Goal: Task Accomplishment & Management: Use online tool/utility

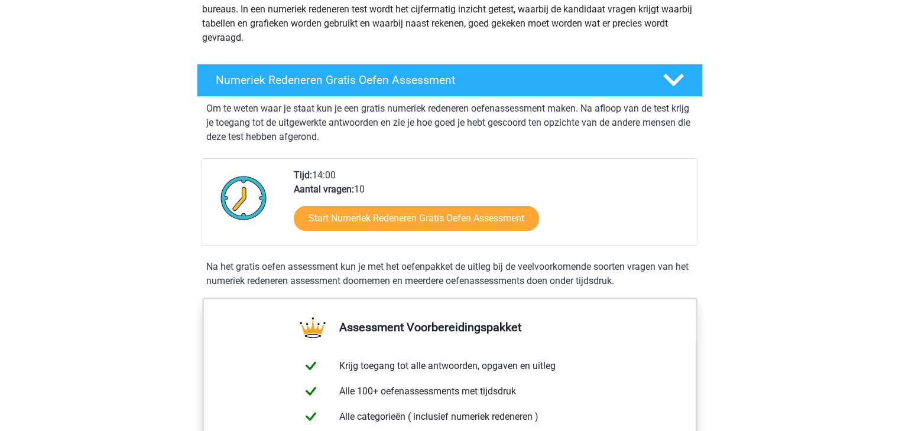
scroll to position [174, 0]
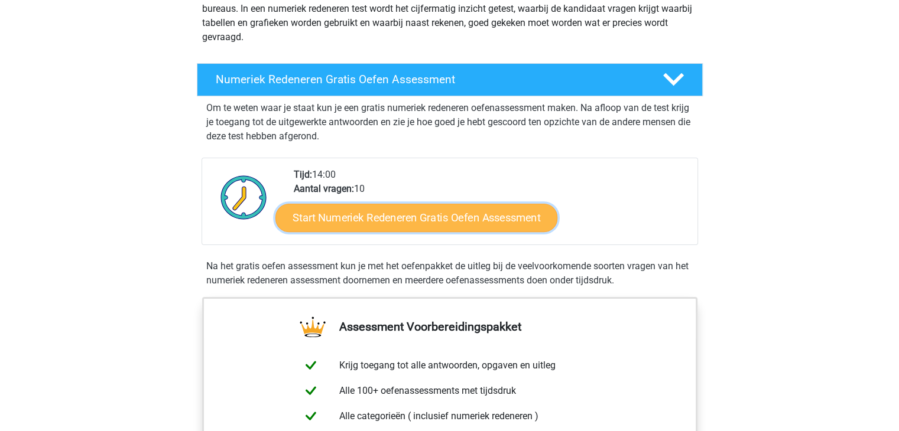
click at [418, 216] on link "Start Numeriek Redeneren Gratis Oefen Assessment" at bounding box center [416, 217] width 282 height 28
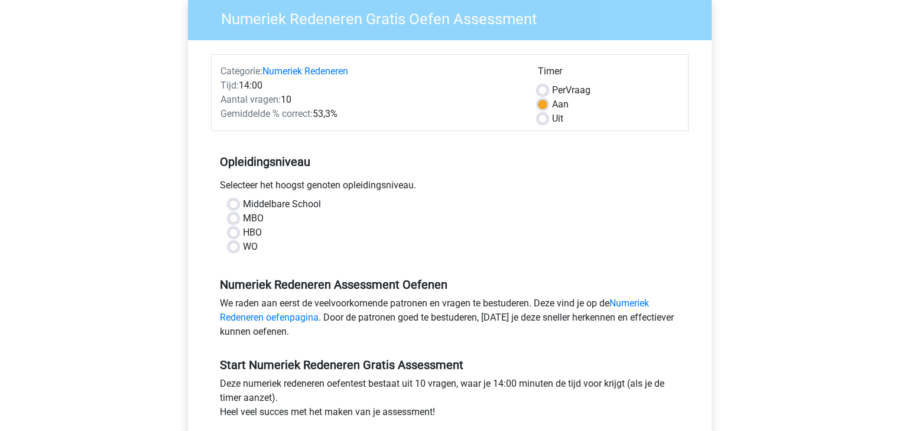
scroll to position [116, 0]
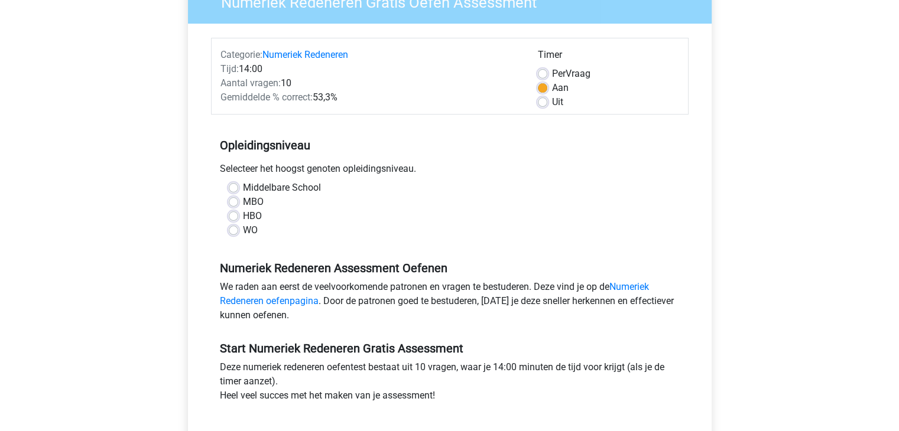
click at [243, 213] on label "HBO" at bounding box center [252, 216] width 19 height 14
click at [229, 213] on input "HBO" at bounding box center [233, 215] width 9 height 12
radio input "true"
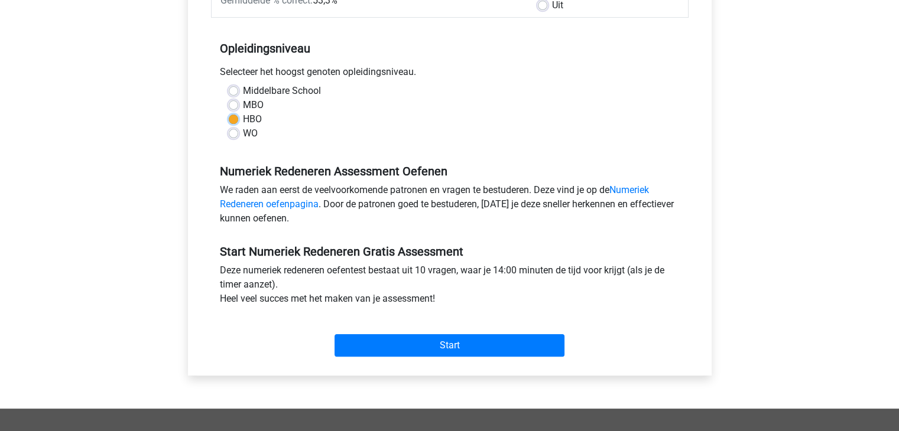
scroll to position [238, 0]
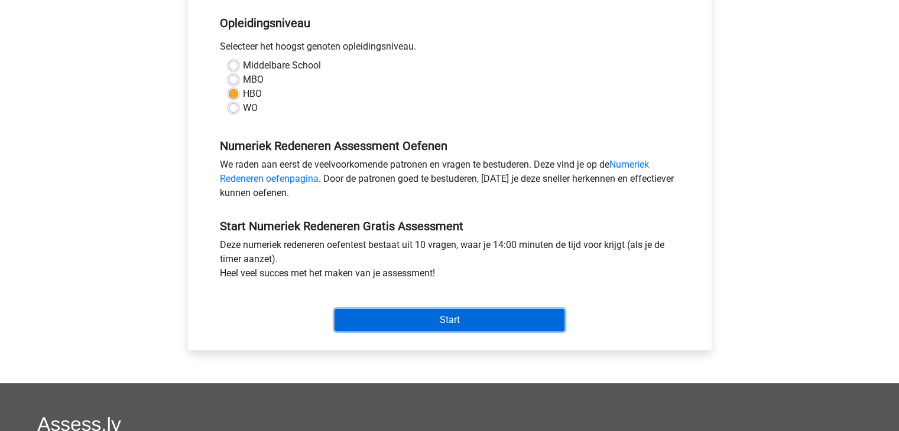
click at [379, 323] on input "Start" at bounding box center [449, 320] width 230 height 22
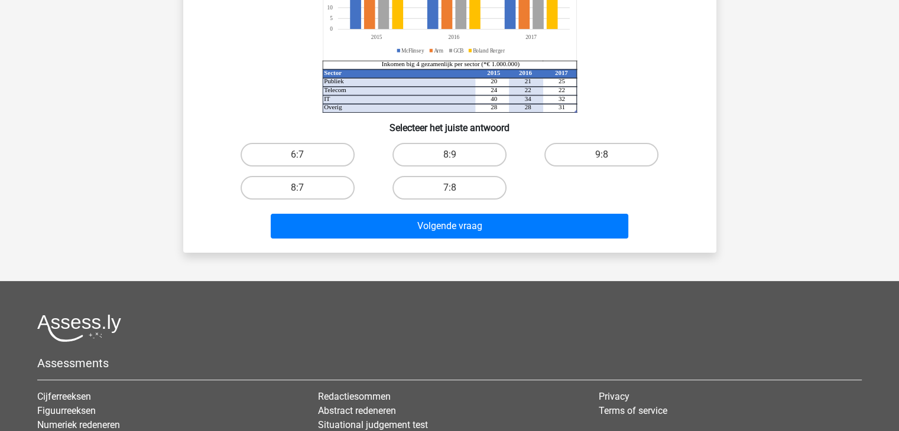
scroll to position [191, 0]
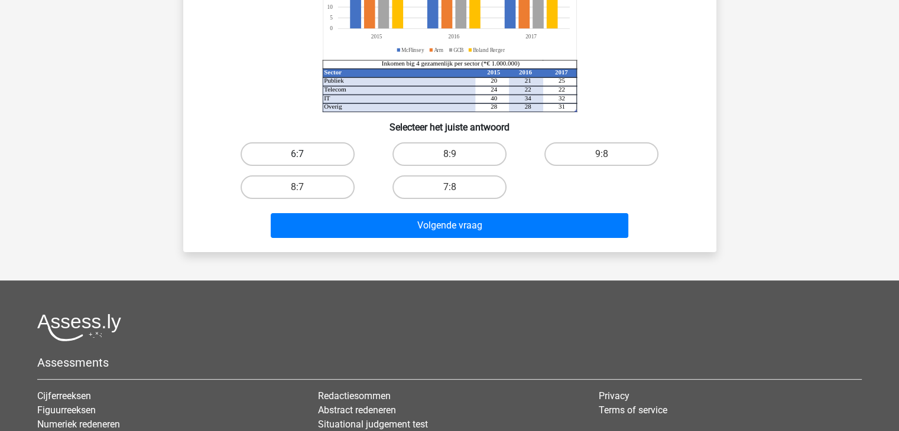
click at [314, 144] on label "6:7" at bounding box center [297, 154] width 114 height 24
click at [305, 154] on input "6:7" at bounding box center [301, 158] width 8 height 8
radio input "true"
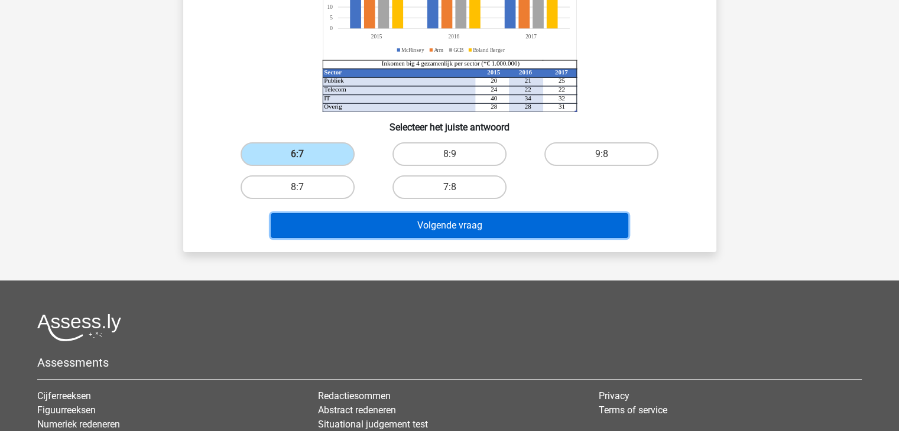
click at [388, 222] on button "Volgende vraag" at bounding box center [449, 225] width 357 height 25
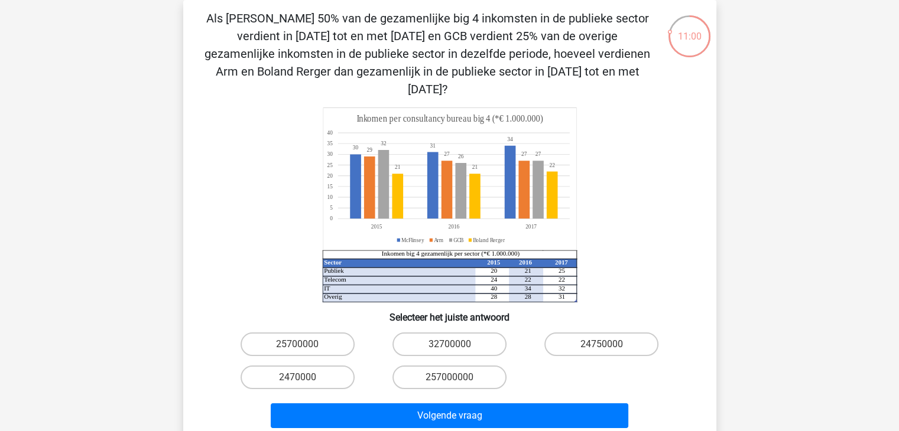
scroll to position [287, 0]
